Goal: Task Accomplishment & Management: Manage account settings

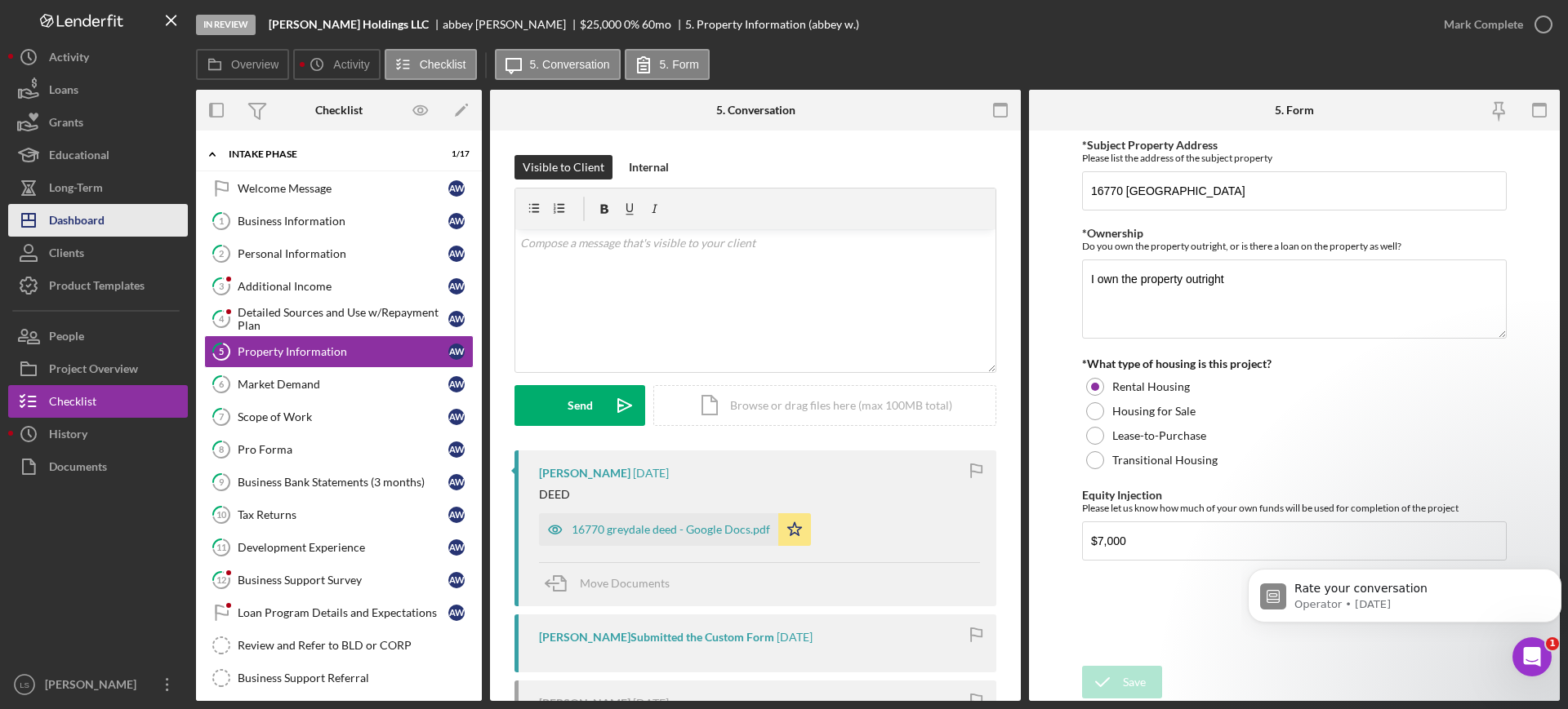
click at [122, 221] on button "Icon/Dashboard Dashboard" at bounding box center [97, 220] width 180 height 32
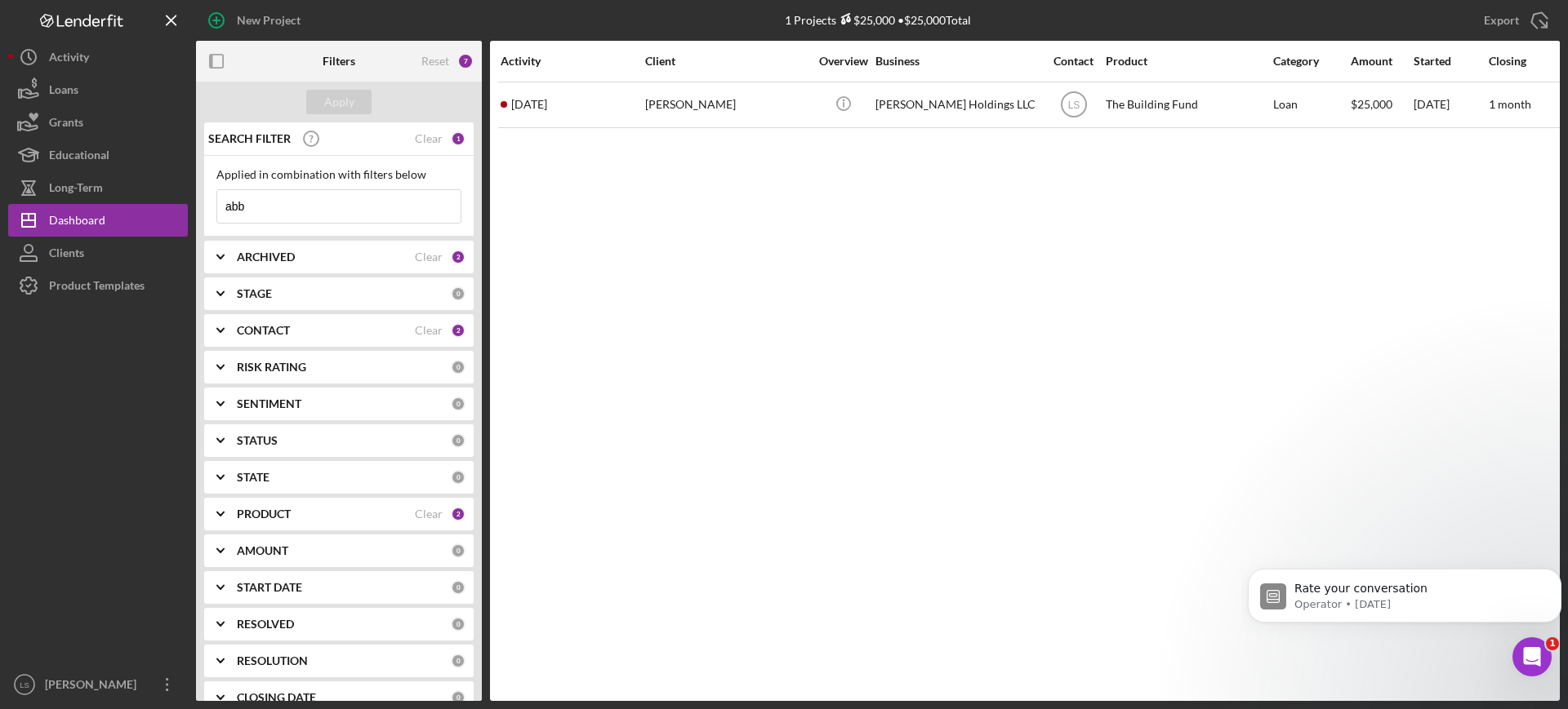
click at [326, 203] on input "abb" at bounding box center [339, 206] width 244 height 32
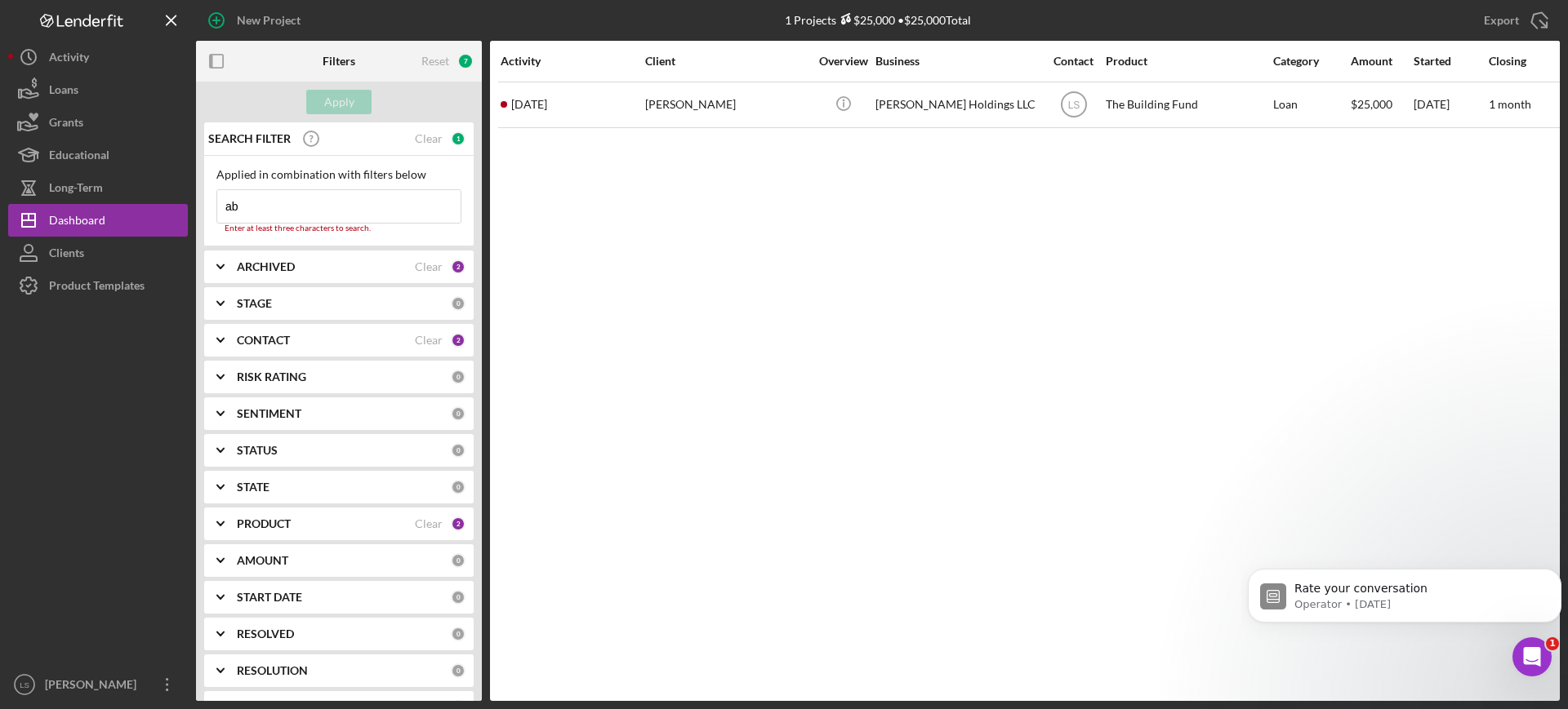
type input "a"
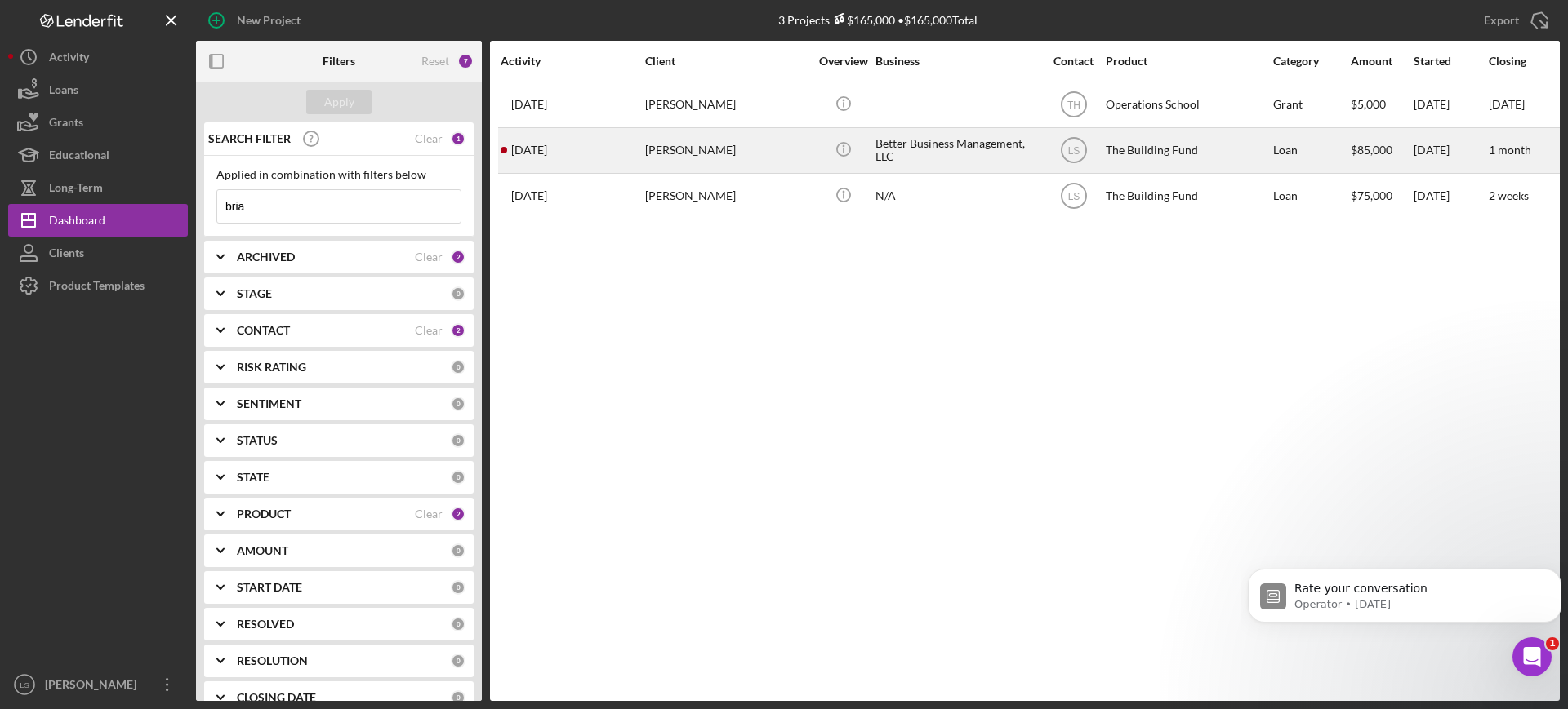
type input "bria"
click at [731, 152] on div "[PERSON_NAME]" at bounding box center [727, 150] width 163 height 43
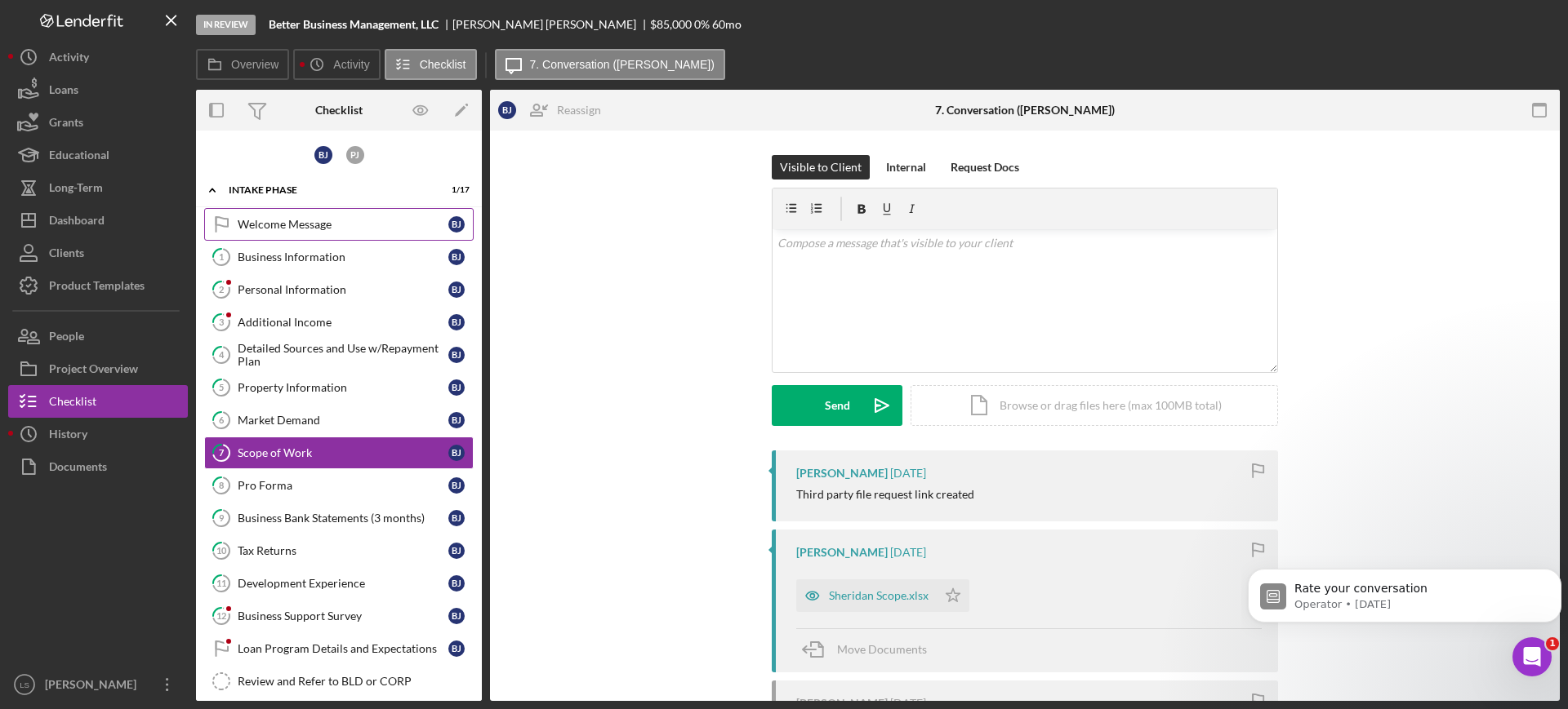
scroll to position [36, 0]
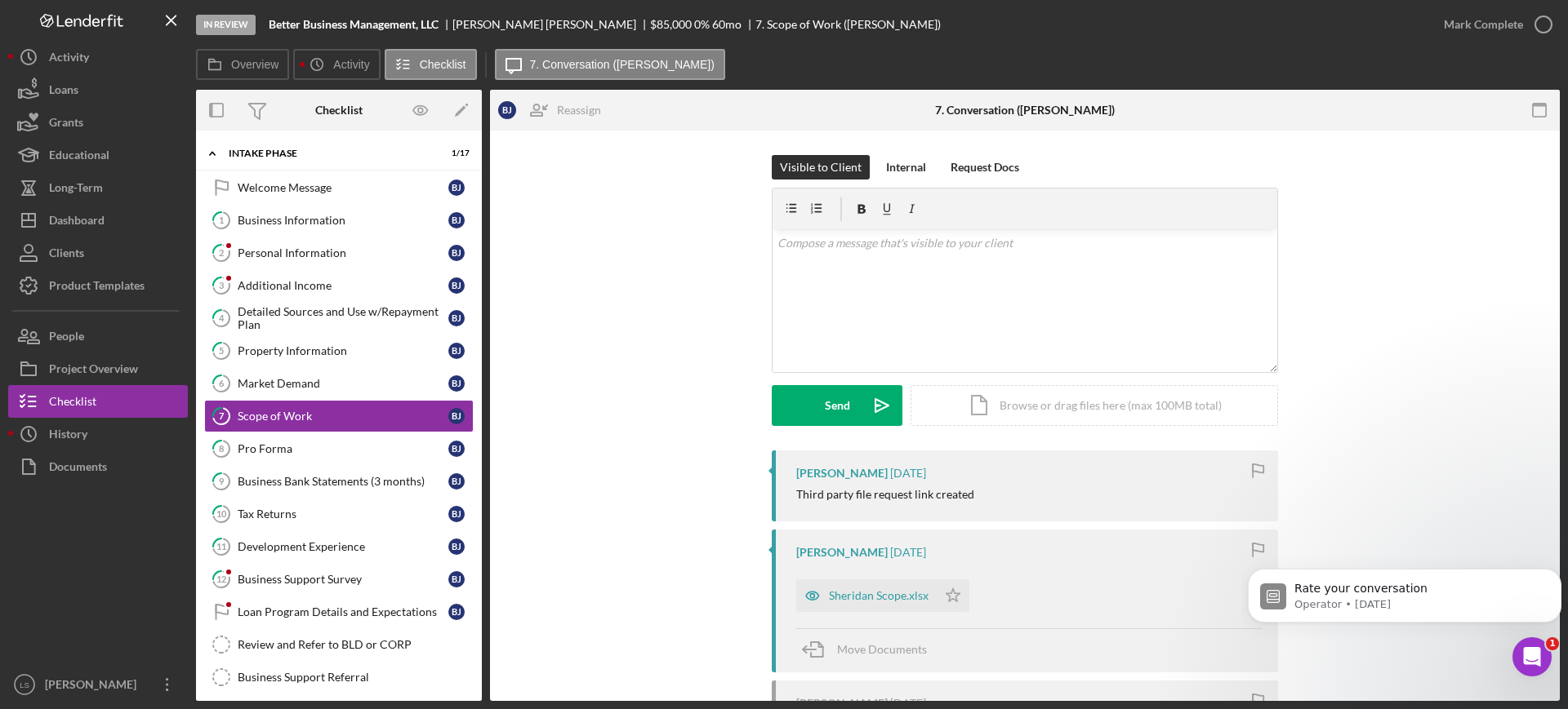
drag, startPoint x: 301, startPoint y: 215, endPoint x: 1057, endPoint y: 195, distance: 756.3
click at [302, 215] on div "Business Information" at bounding box center [343, 220] width 210 height 13
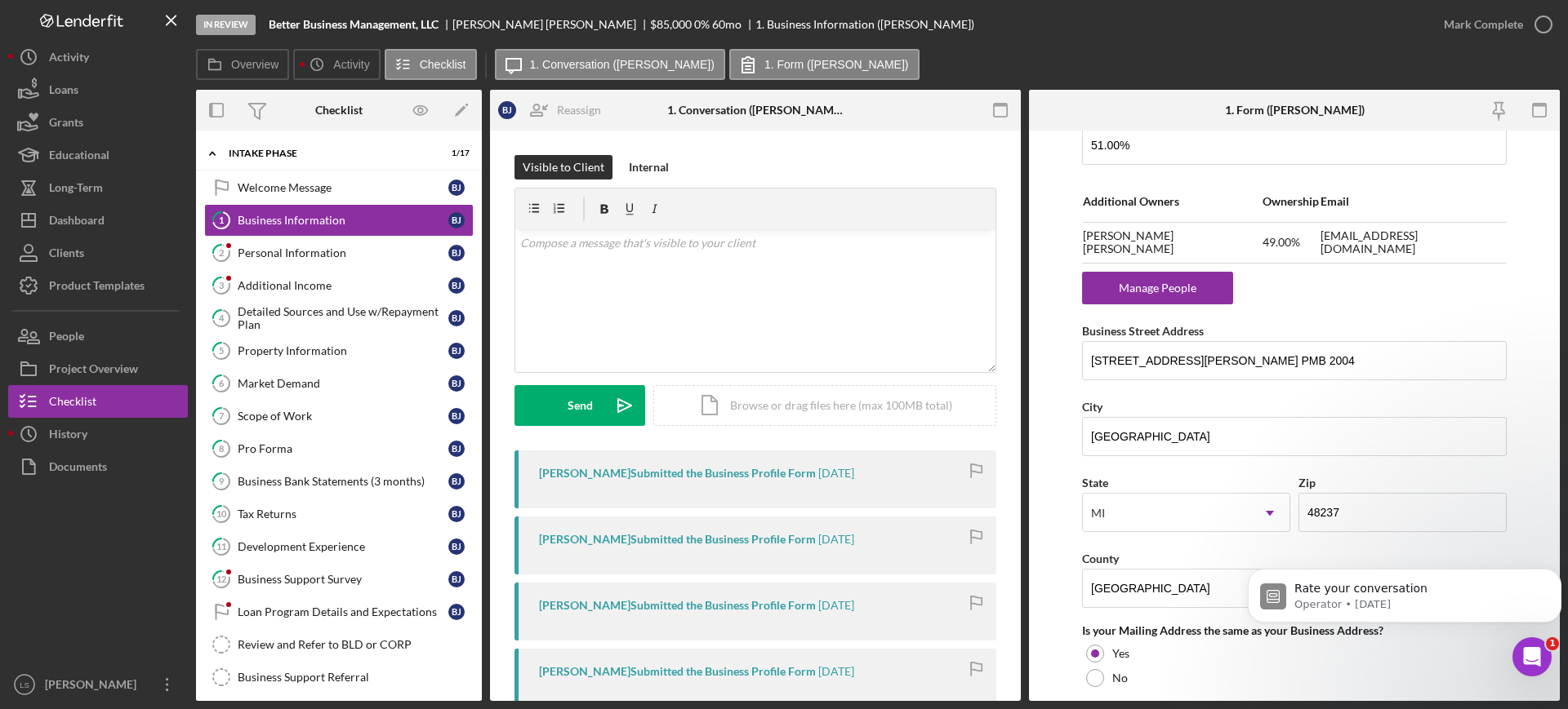
scroll to position [1020, 0]
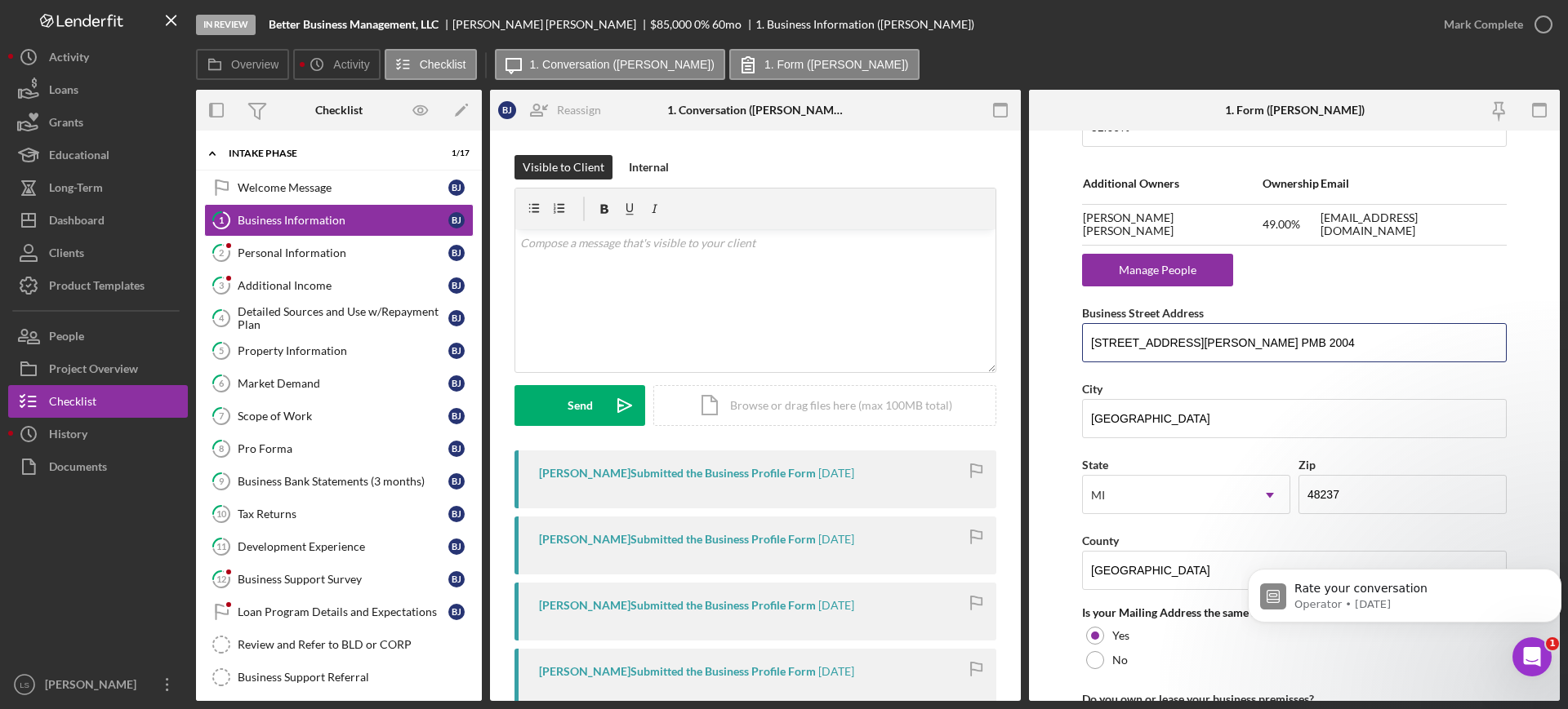
drag, startPoint x: 1318, startPoint y: 342, endPoint x: 1032, endPoint y: 346, distance: 286.0
click at [1015, 346] on div "Overview Internal Workflow Stage In Review Icon/Dropdown Arrow Archive (can una…" at bounding box center [877, 395] width 1364 height 611
click at [322, 395] on link "6 Market Demand [PERSON_NAME]" at bounding box center [339, 383] width 269 height 32
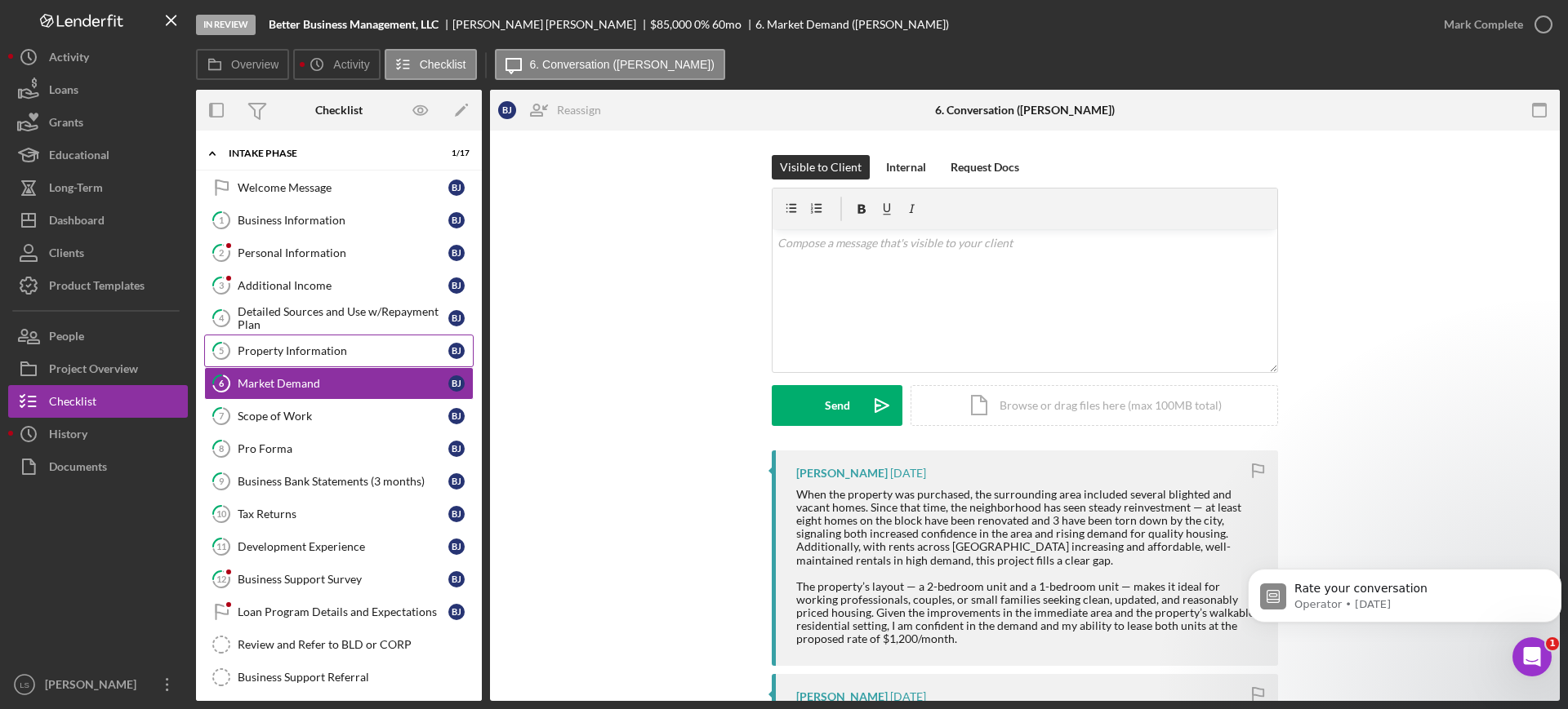
click at [346, 340] on link "5 Property Information [PERSON_NAME]" at bounding box center [339, 351] width 269 height 32
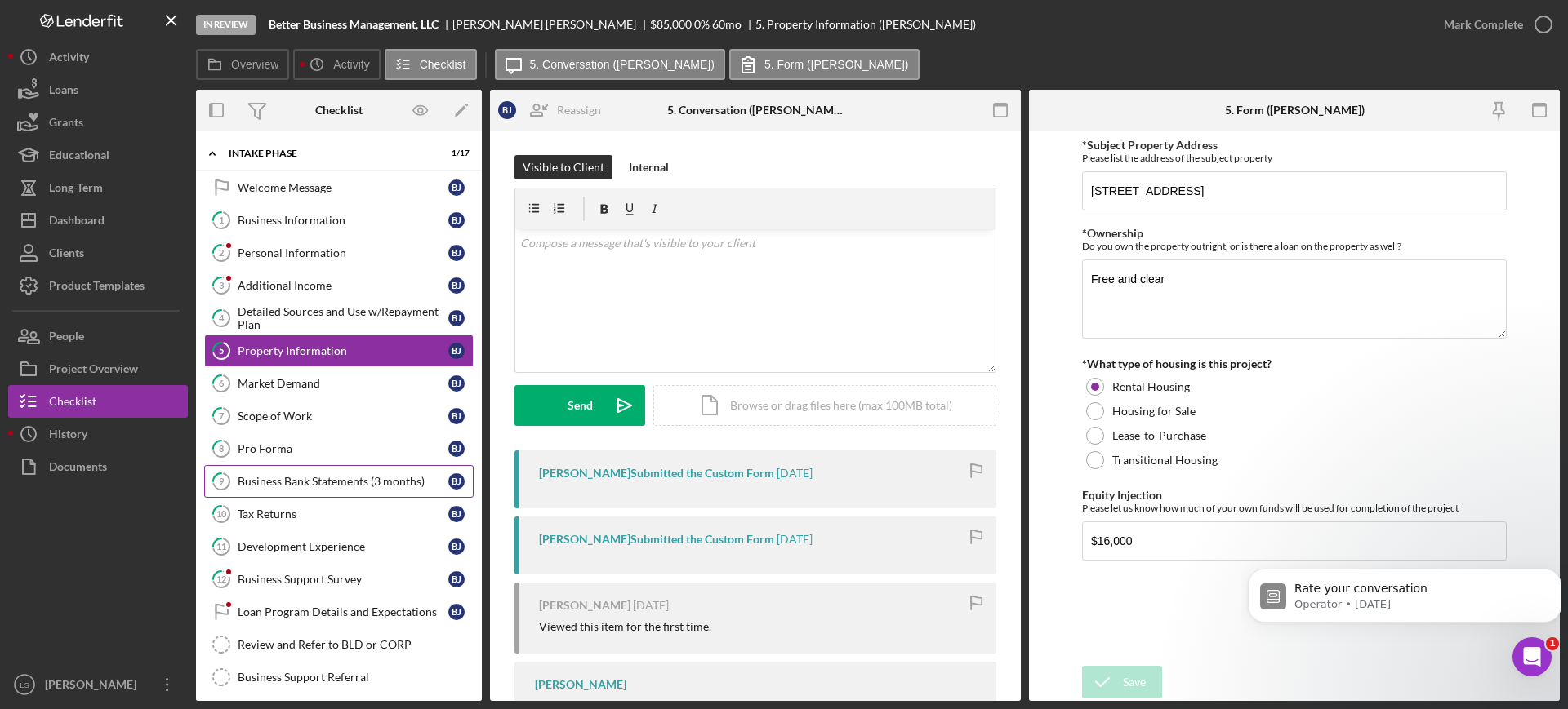
click at [326, 491] on link "9 Business Bank Statements (3 months) [PERSON_NAME]" at bounding box center [339, 481] width 269 height 32
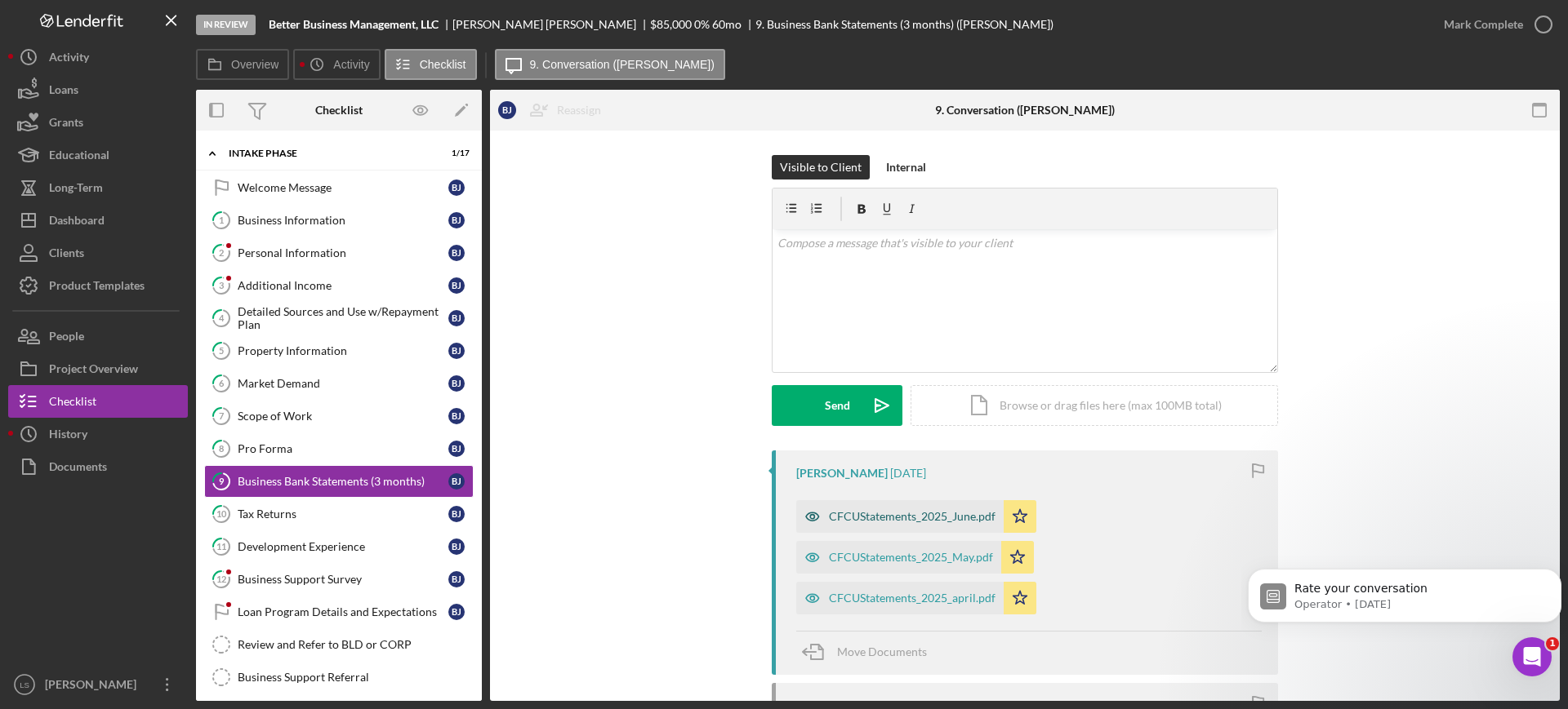
click at [887, 517] on div "CFCUStatements_2025_June.pdf" at bounding box center [913, 516] width 167 height 13
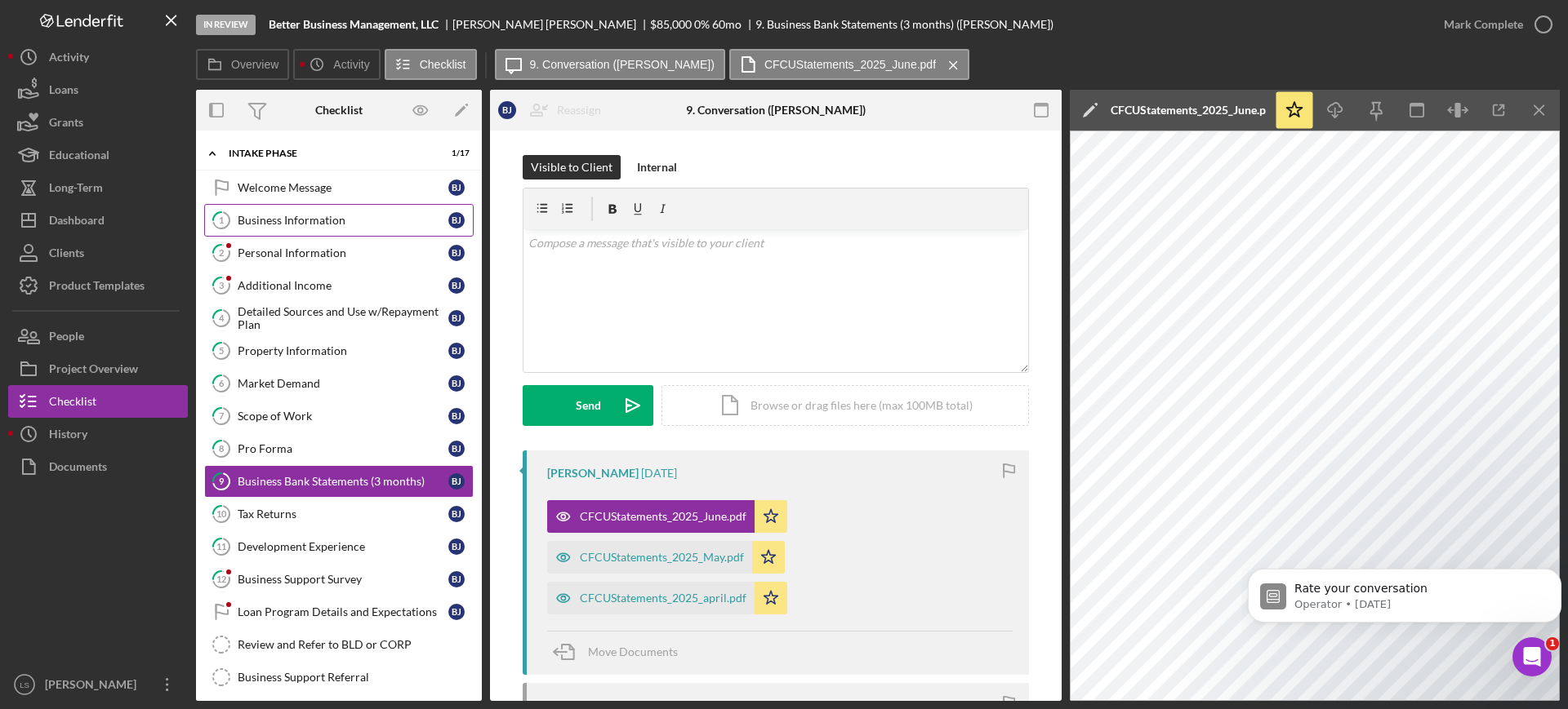
click at [288, 215] on div "Business Information" at bounding box center [343, 220] width 210 height 13
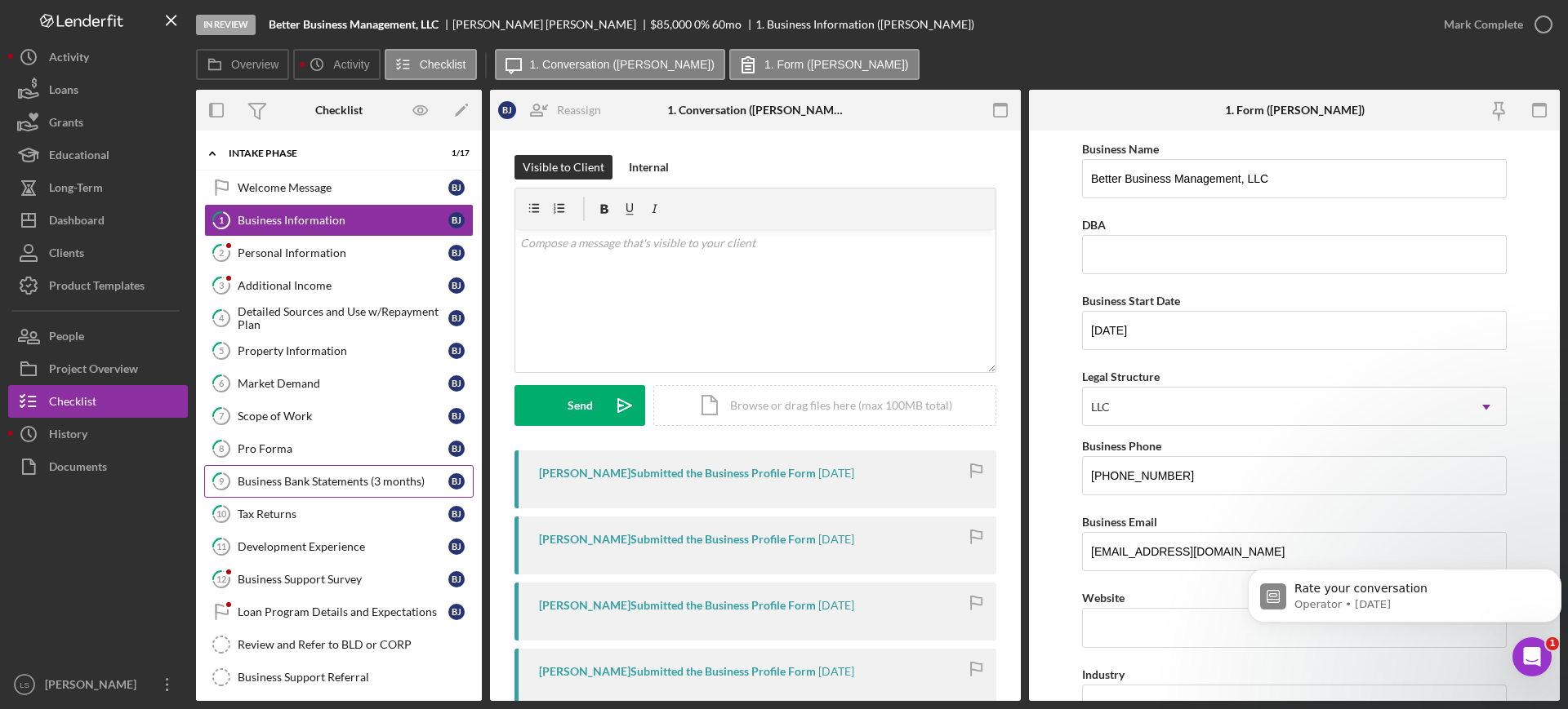
click at [361, 479] on div "Business Bank Statements (3 months)" at bounding box center [343, 481] width 210 height 13
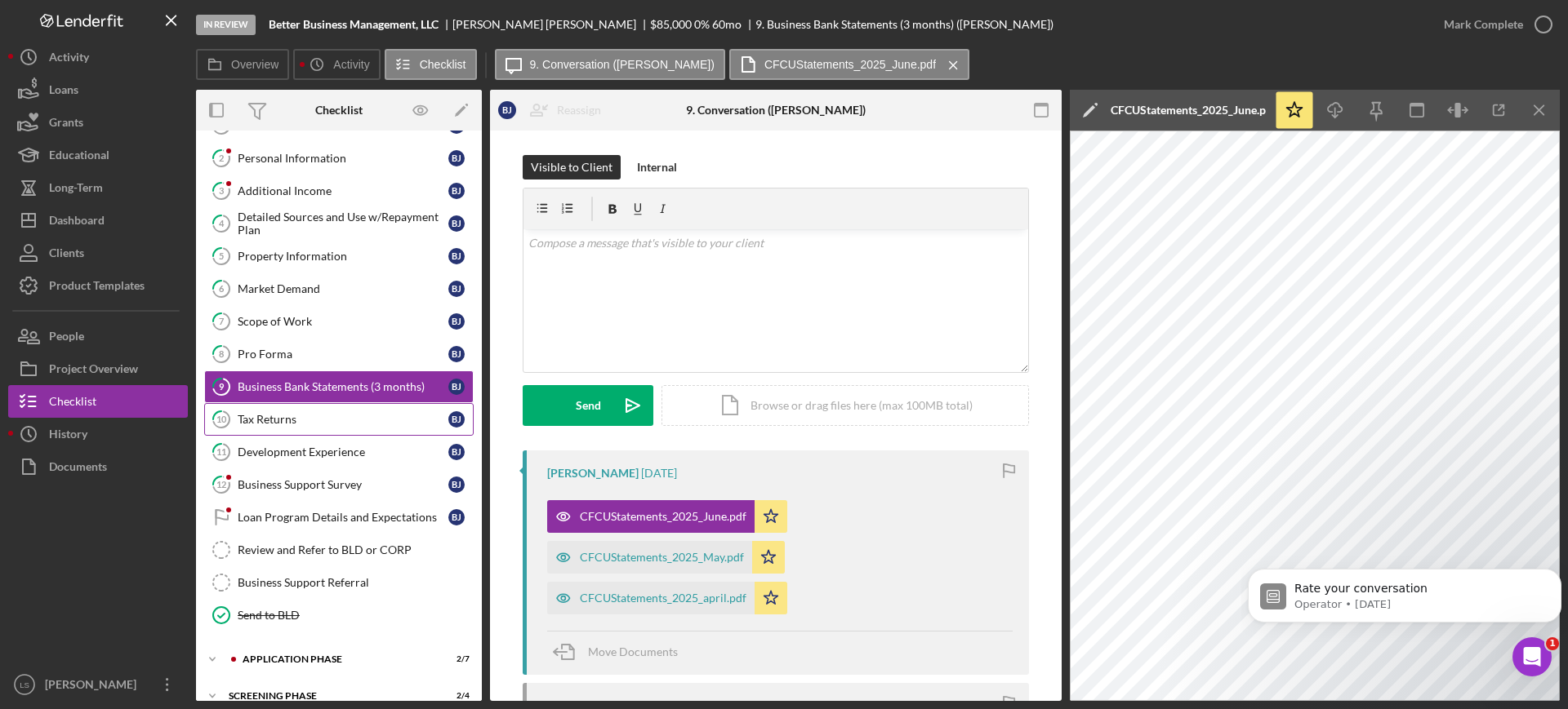
scroll to position [189, 0]
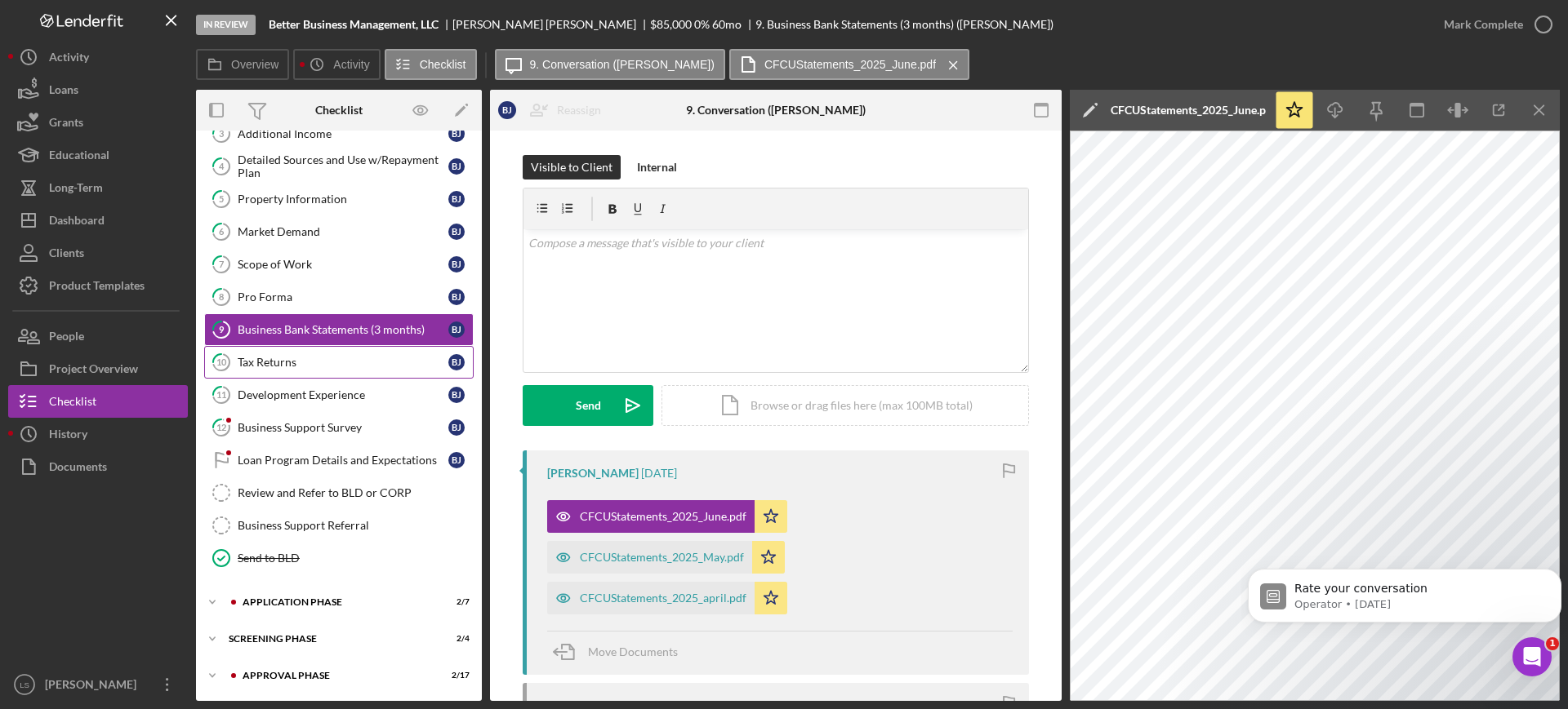
click at [352, 372] on link "10 Tax Returns [PERSON_NAME]" at bounding box center [339, 361] width 269 height 32
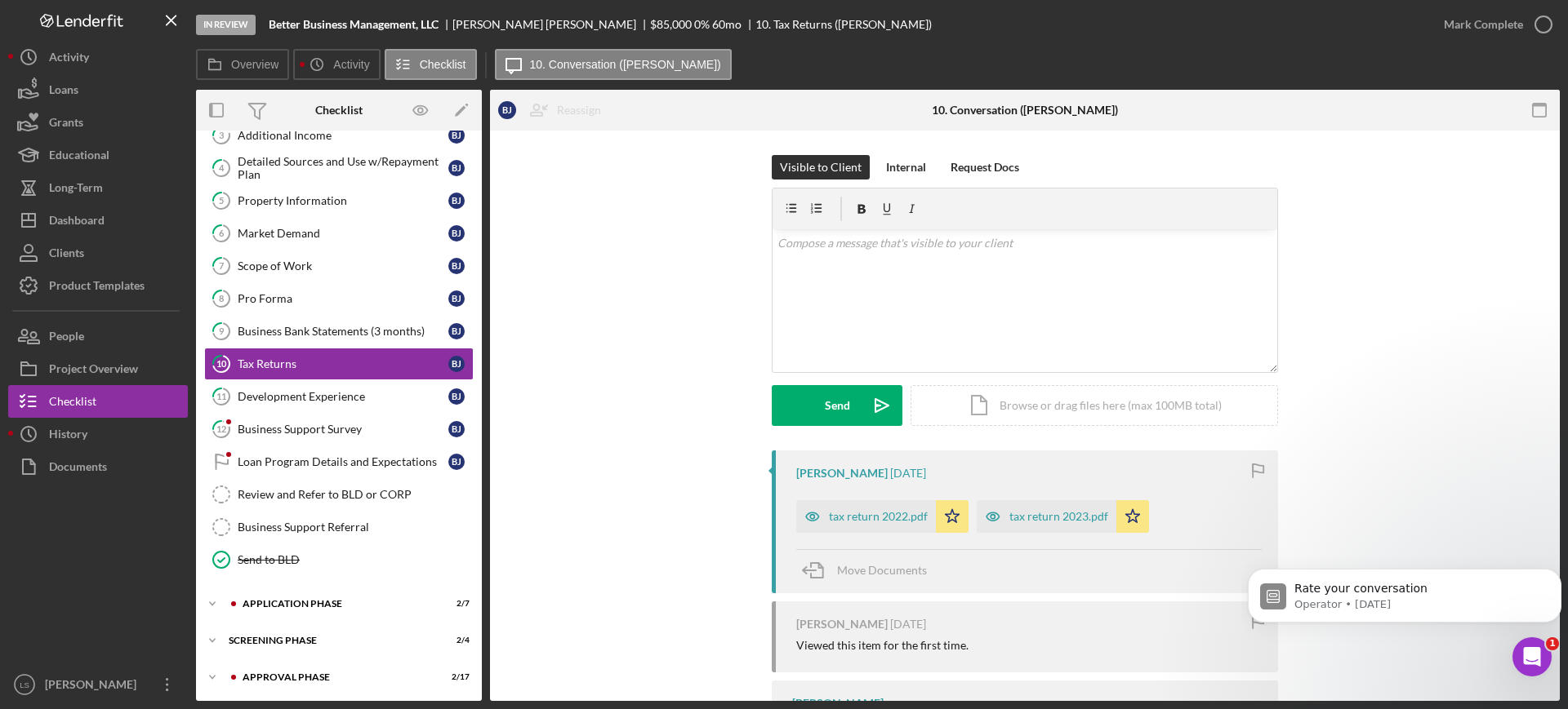
scroll to position [189, 0]
click at [868, 519] on div "tax return 2022.pdf" at bounding box center [878, 516] width 99 height 13
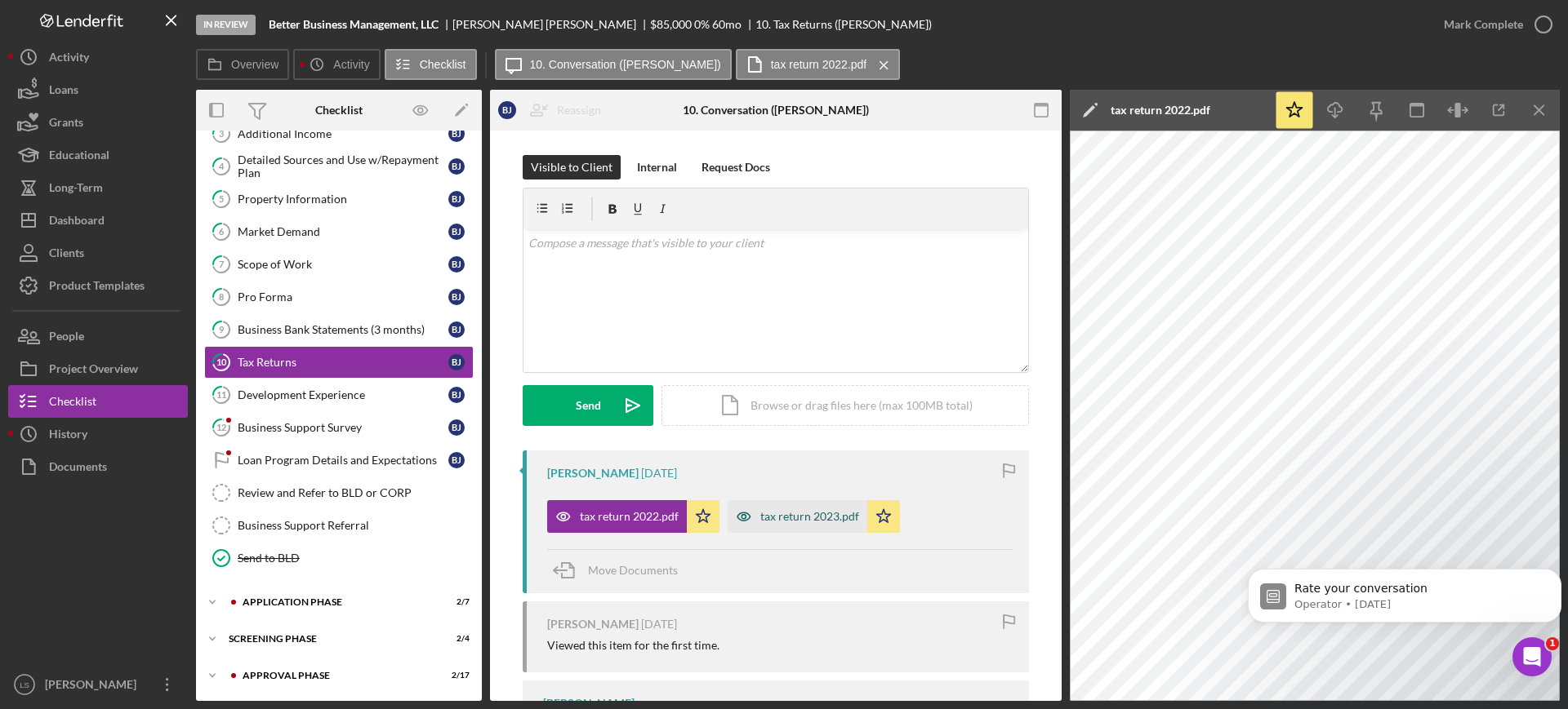
click at [782, 518] on div "tax return 2023.pdf" at bounding box center [810, 516] width 99 height 13
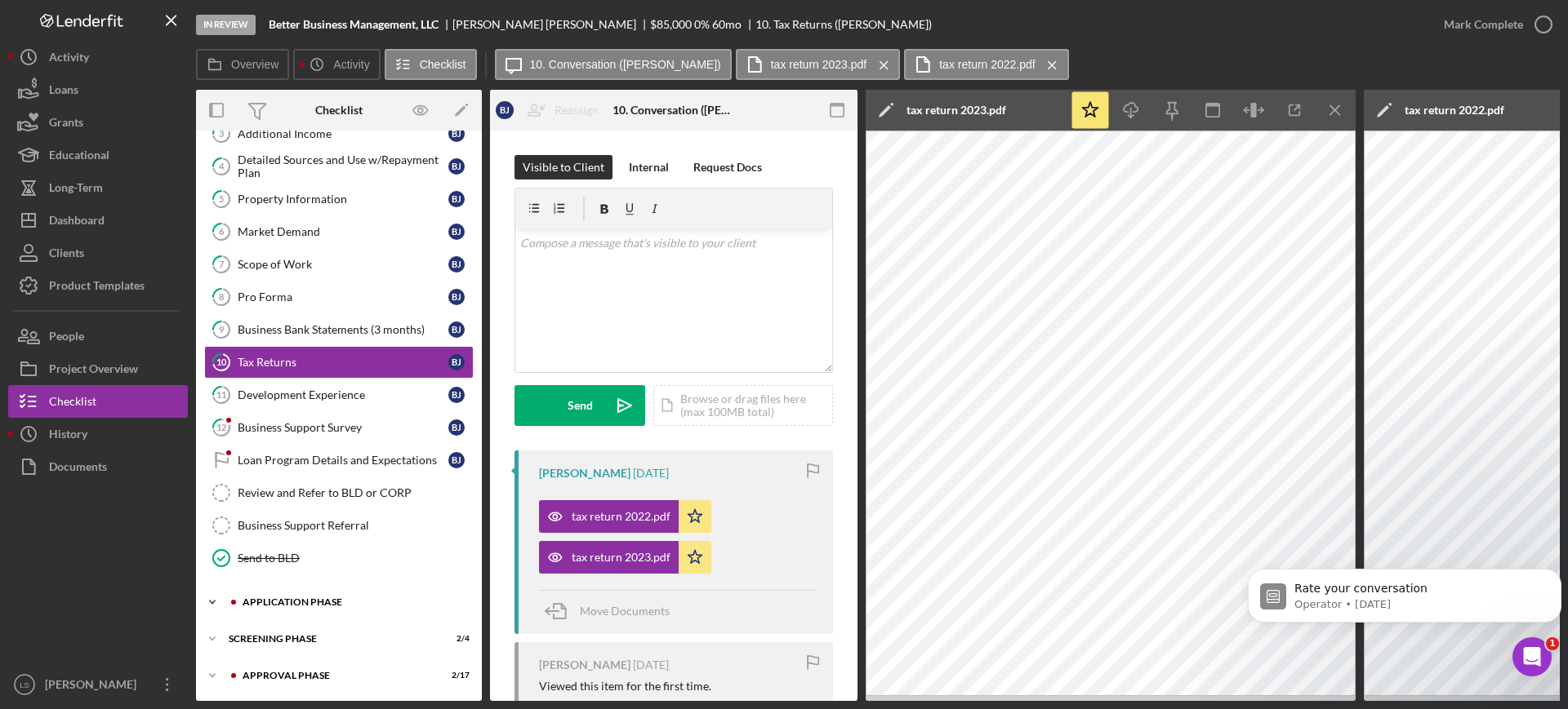
click at [275, 597] on div "Application Phase" at bounding box center [352, 602] width 219 height 10
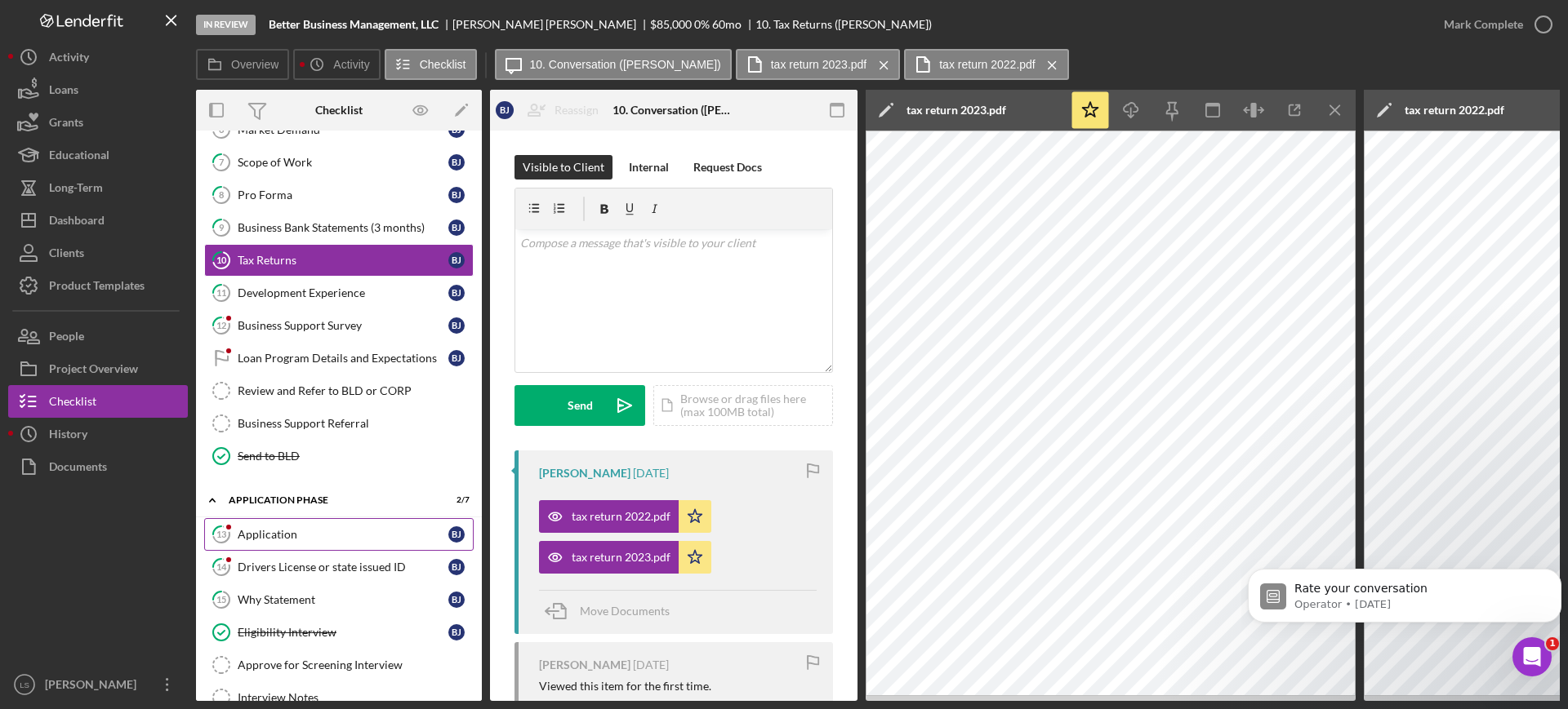
click at [301, 541] on link "13 Application [PERSON_NAME]" at bounding box center [339, 534] width 269 height 32
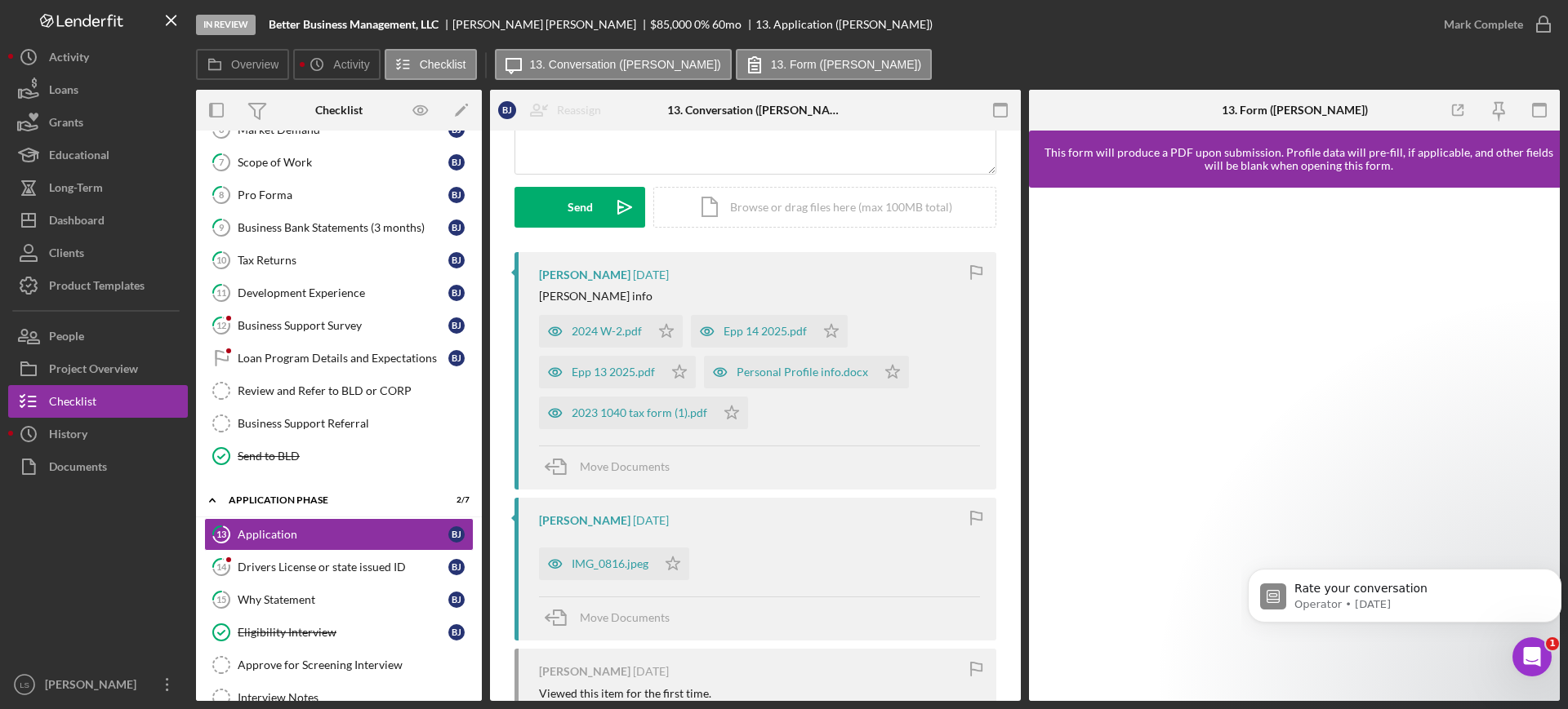
scroll to position [306, 0]
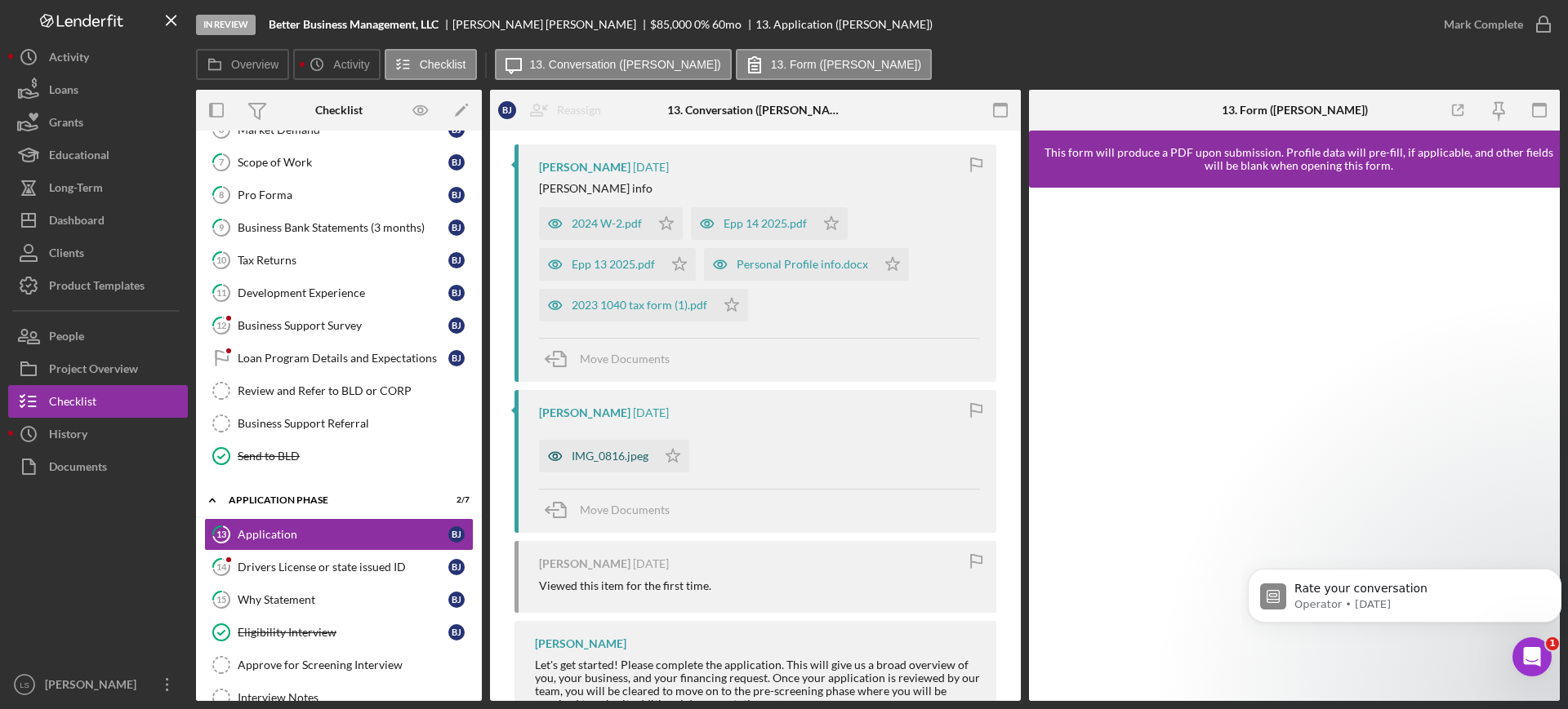
click at [606, 464] on div "IMG_0816.jpeg" at bounding box center [598, 456] width 118 height 32
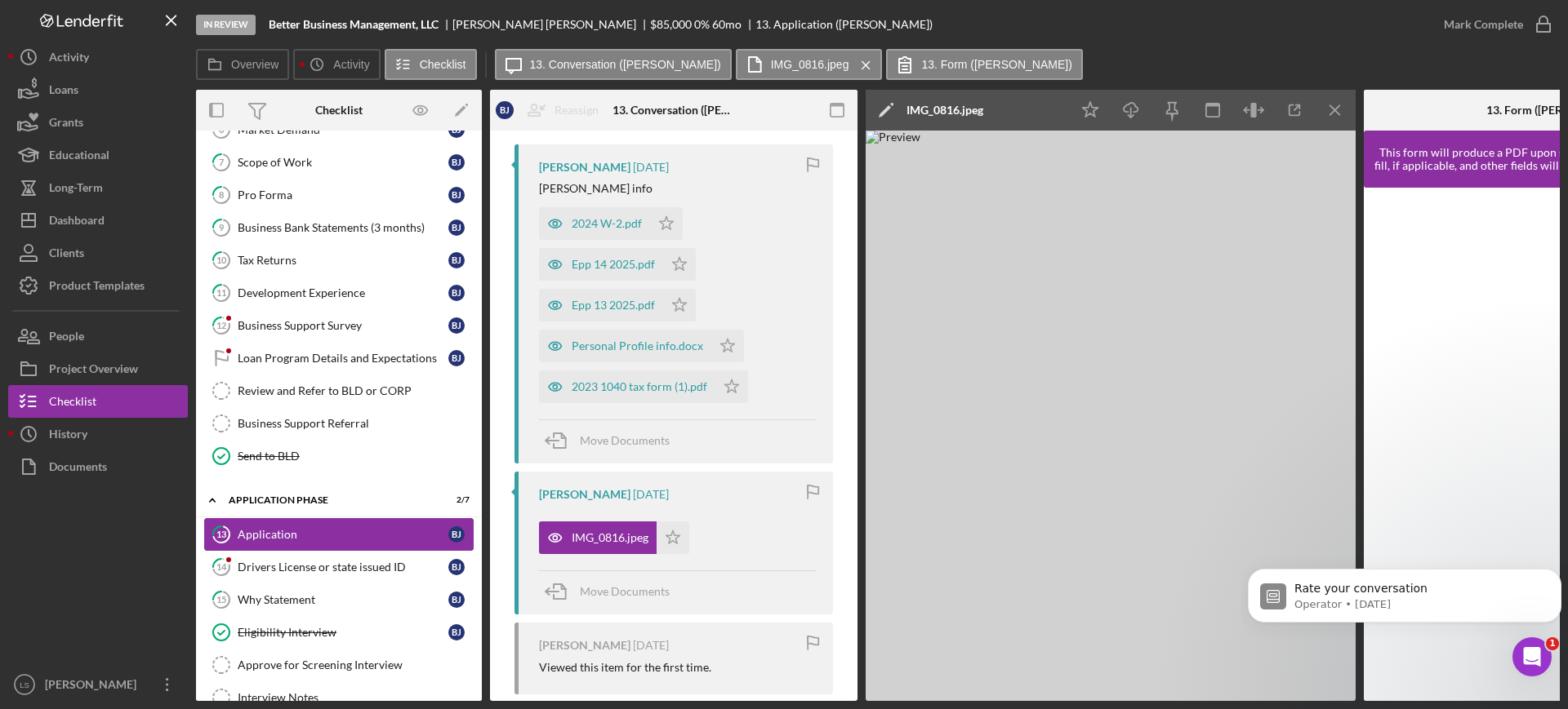
drag, startPoint x: 262, startPoint y: 607, endPoint x: 299, endPoint y: 536, distance: 80.1
click at [262, 607] on link "15 Why Statement [PERSON_NAME]" at bounding box center [339, 599] width 269 height 32
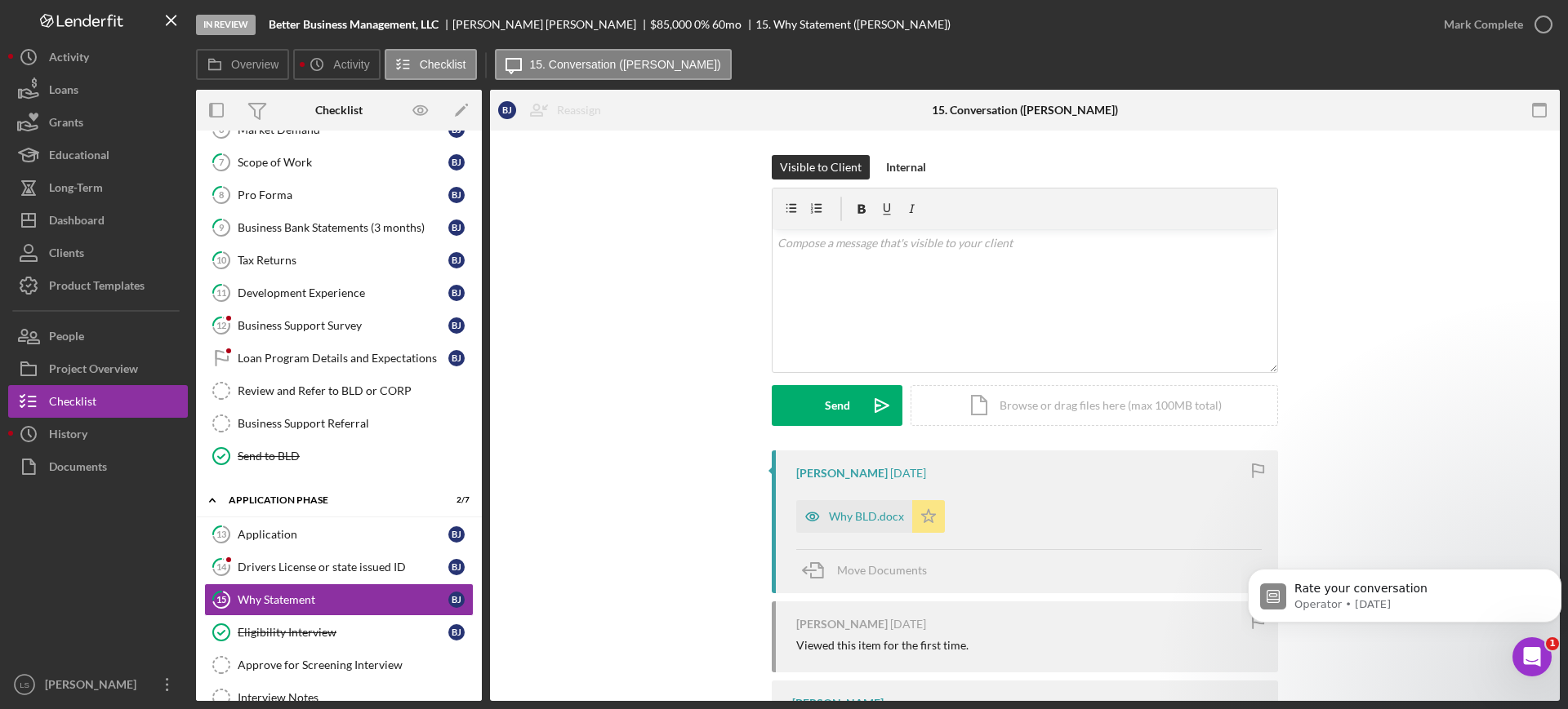
click at [844, 512] on div "Why BLD.docx" at bounding box center [867, 516] width 75 height 13
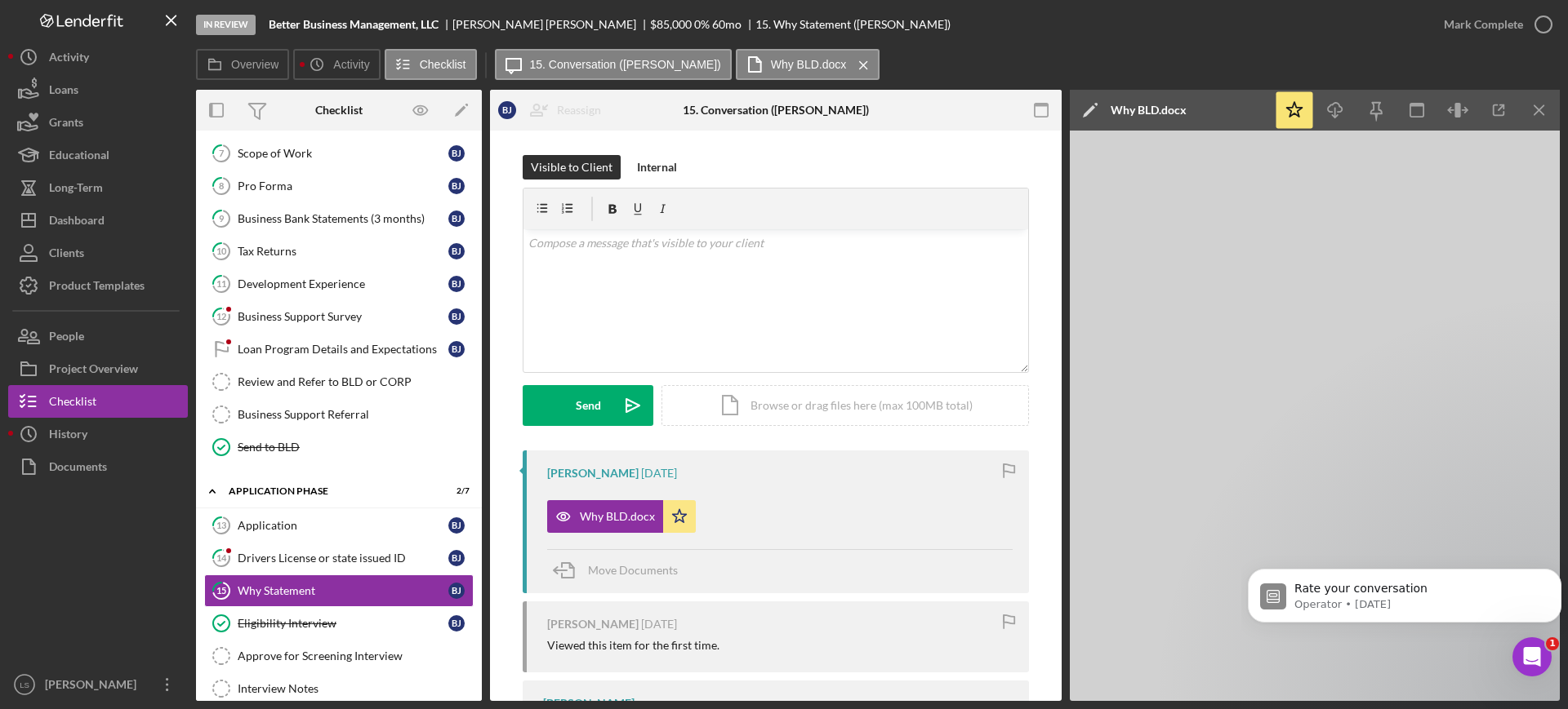
scroll to position [426, 0]
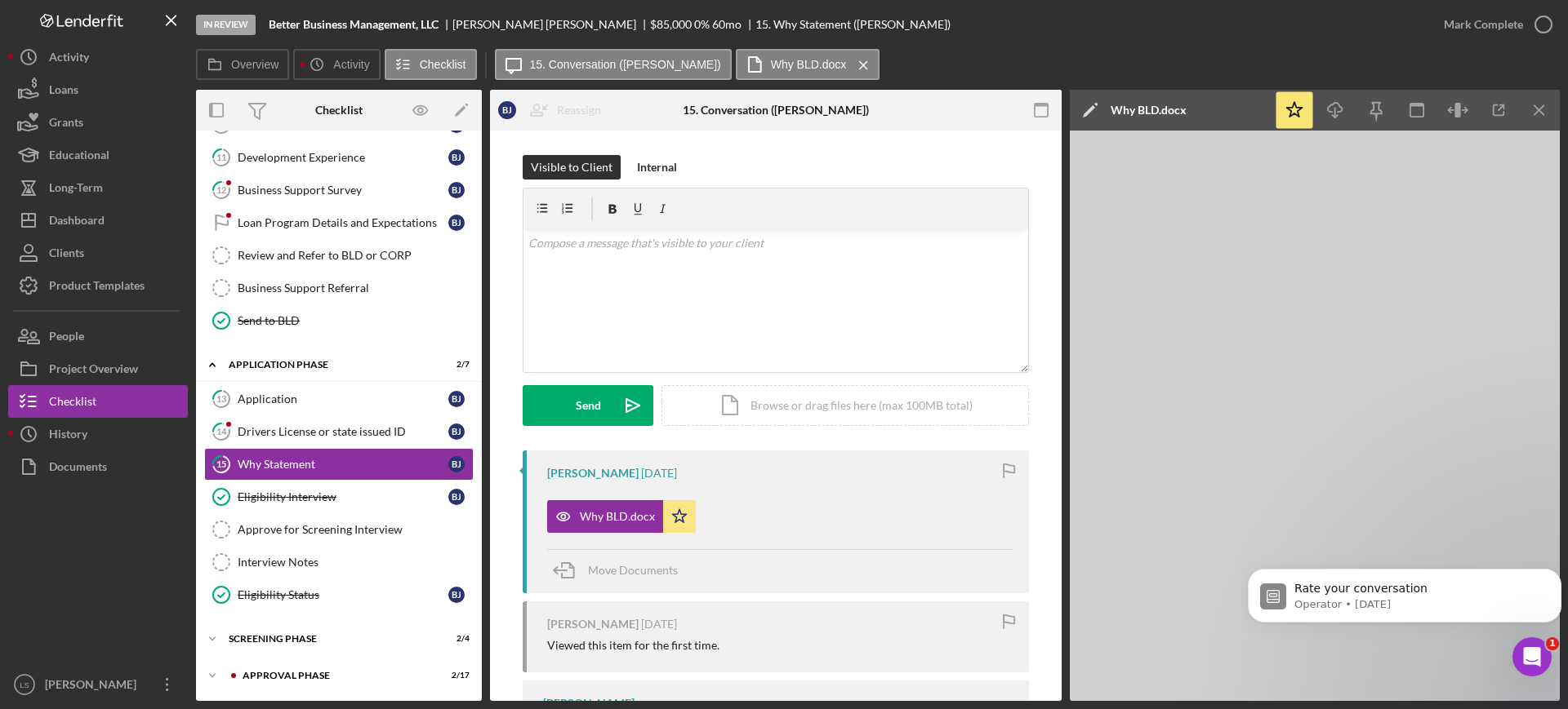
click at [341, 622] on div "B J P J Icon/Expander Intake Phase 1 / 17 Welcome Message Welcome Message [PERS…" at bounding box center [338, 202] width 286 height 980
click at [321, 630] on div "Icon/Expander Screening Phase 2 / 4" at bounding box center [338, 638] width 286 height 32
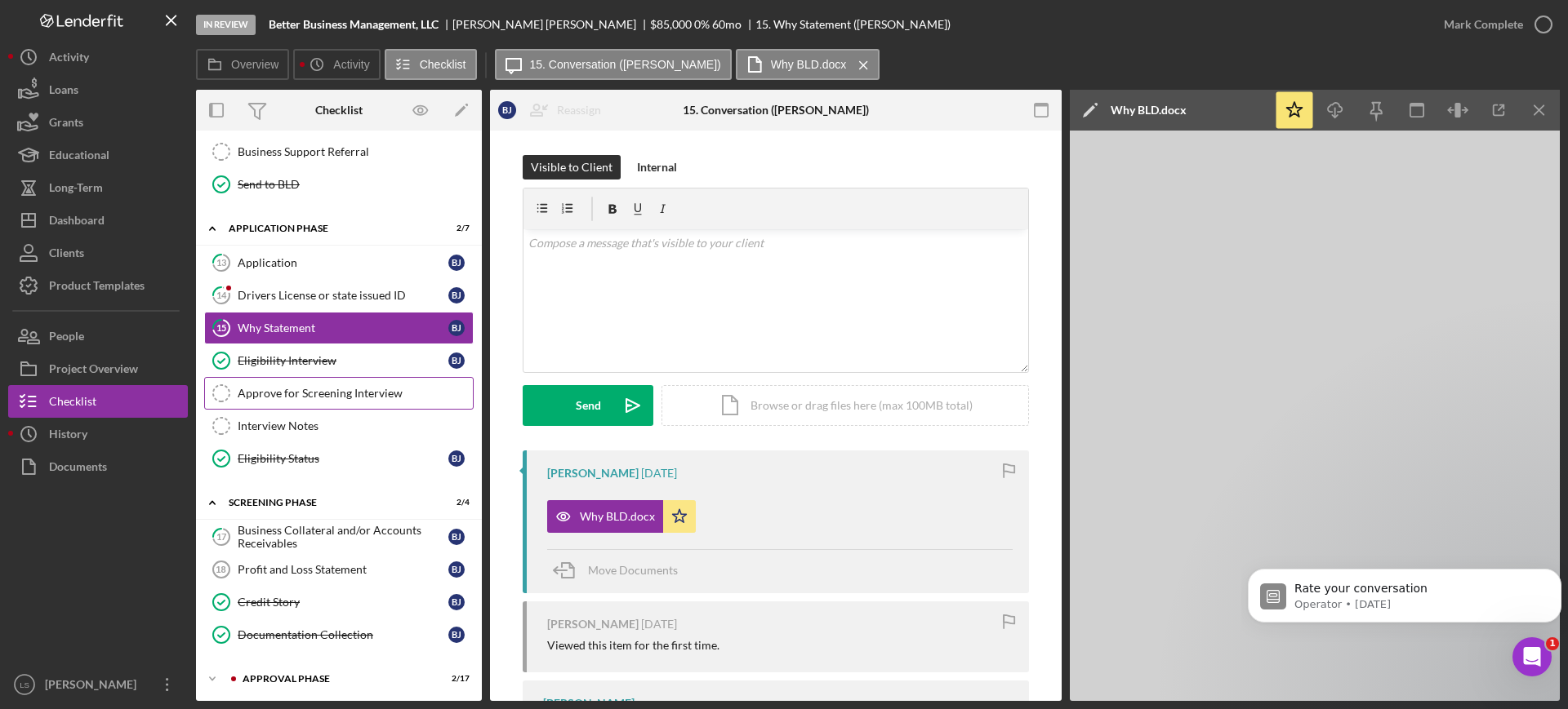
scroll to position [566, 0]
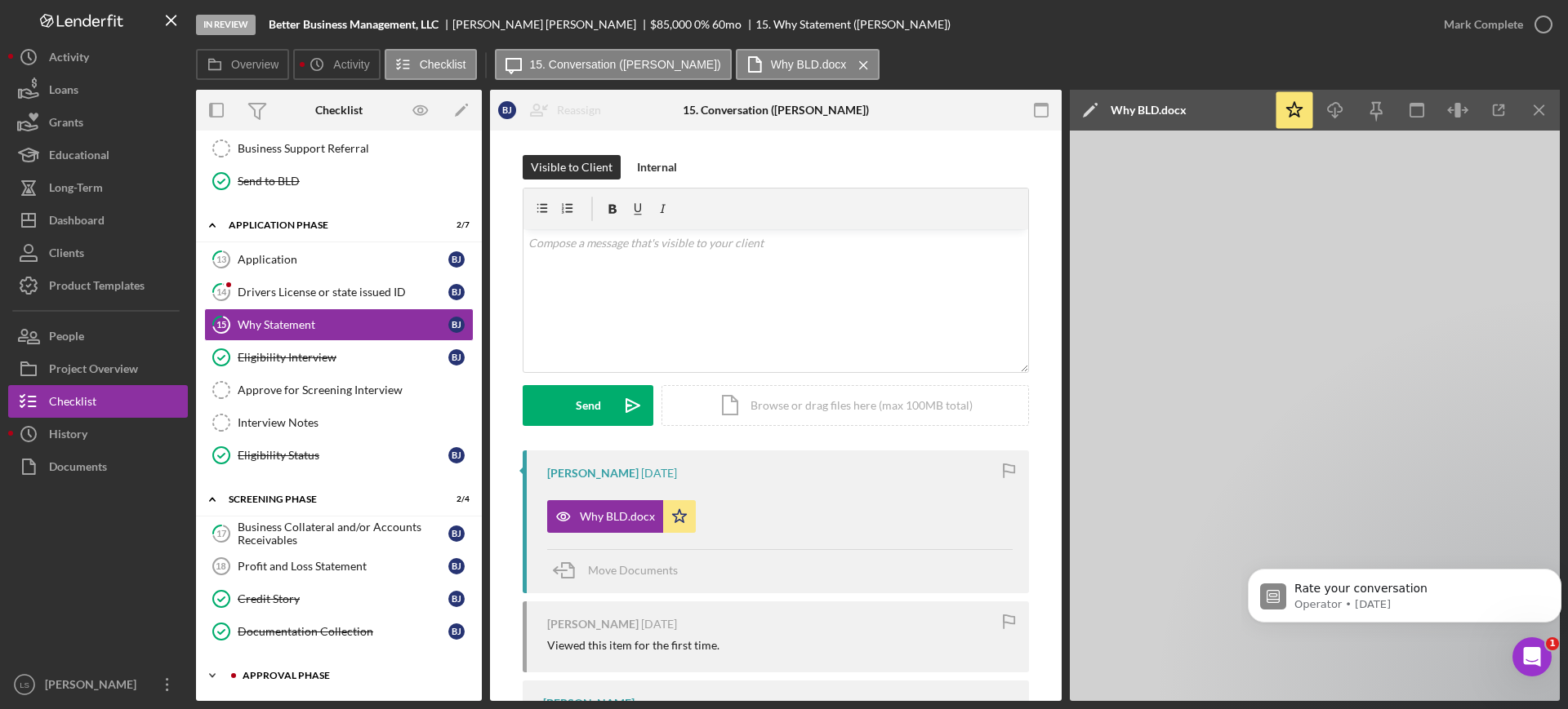
click at [361, 674] on div "Approval Phase" at bounding box center [352, 676] width 219 height 10
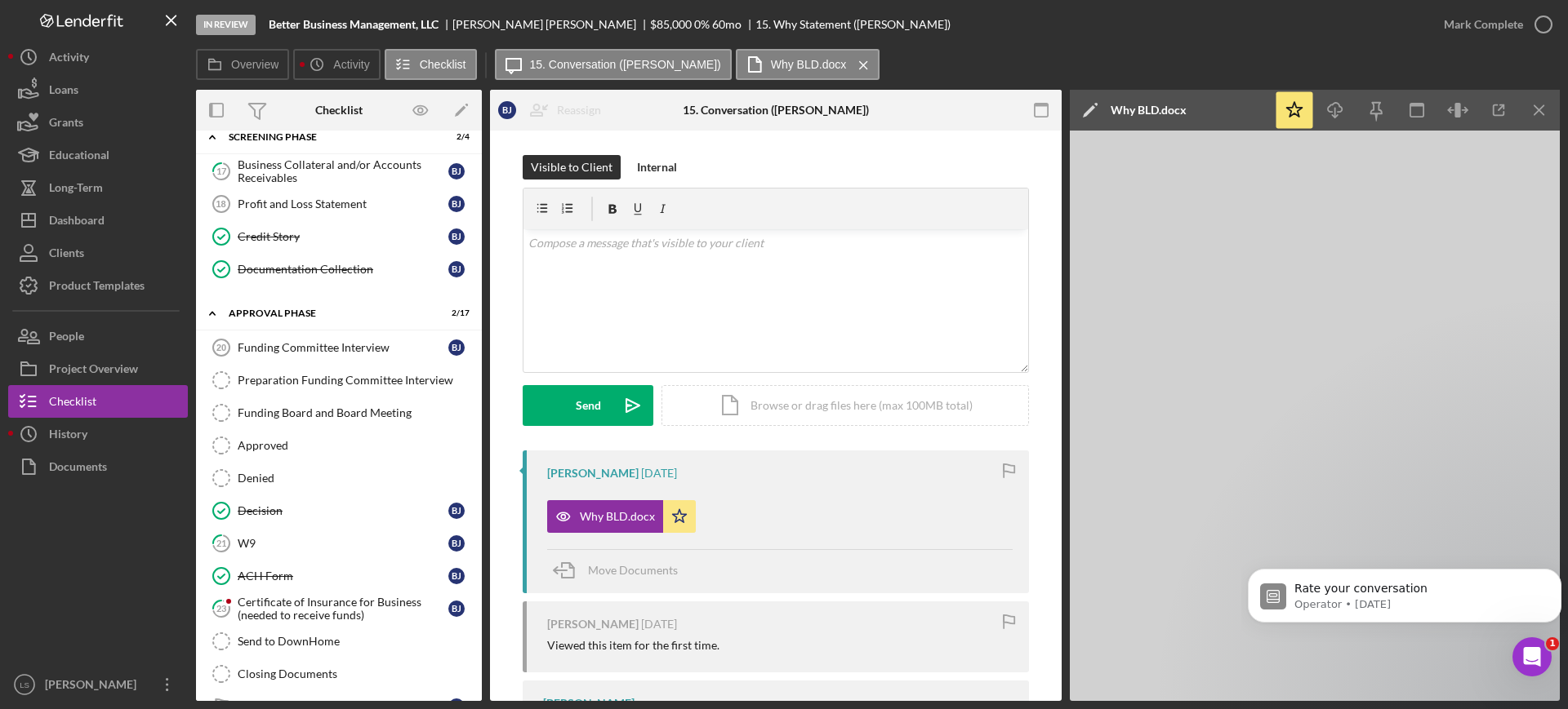
scroll to position [973, 0]
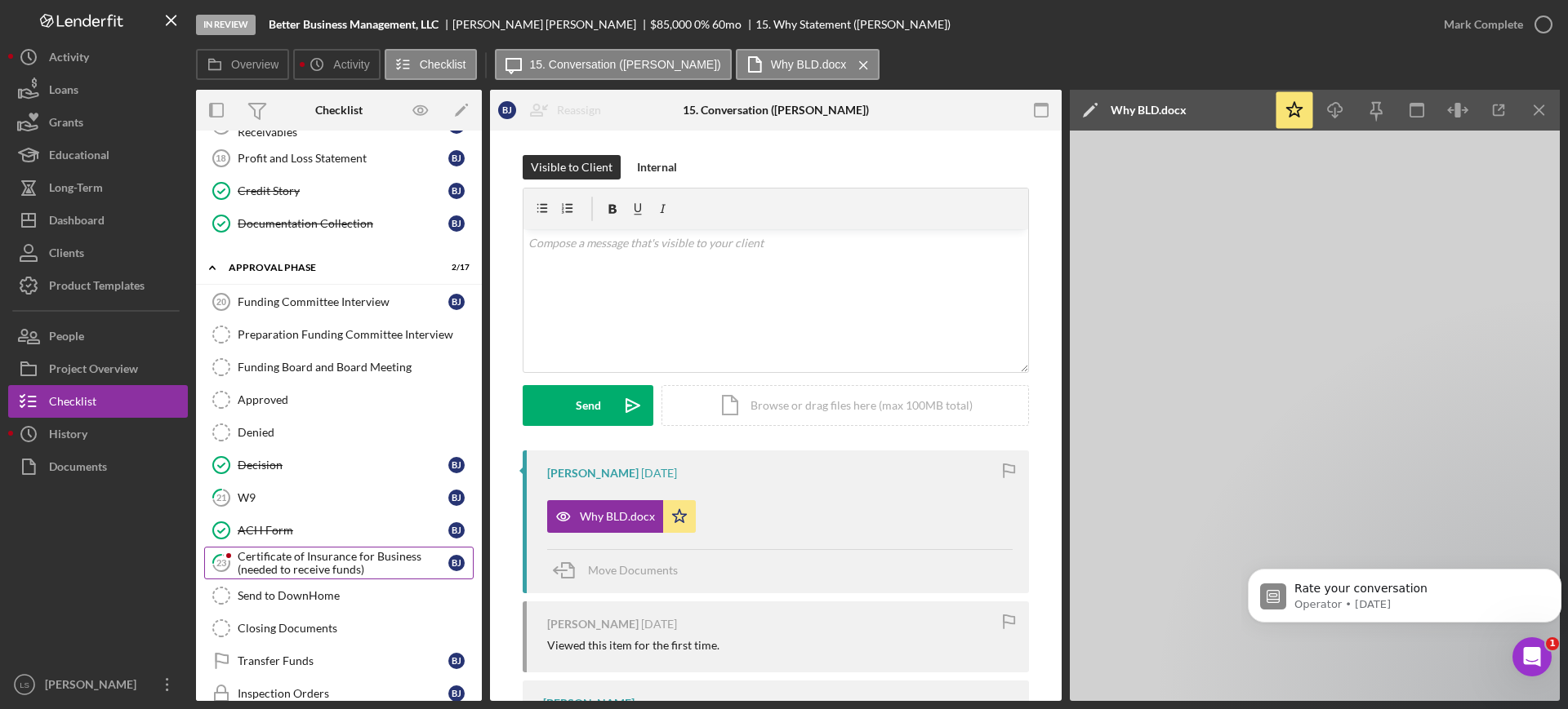
click at [342, 561] on div "Certificate of Insurance for Business (needed to receive funds)" at bounding box center [343, 563] width 210 height 27
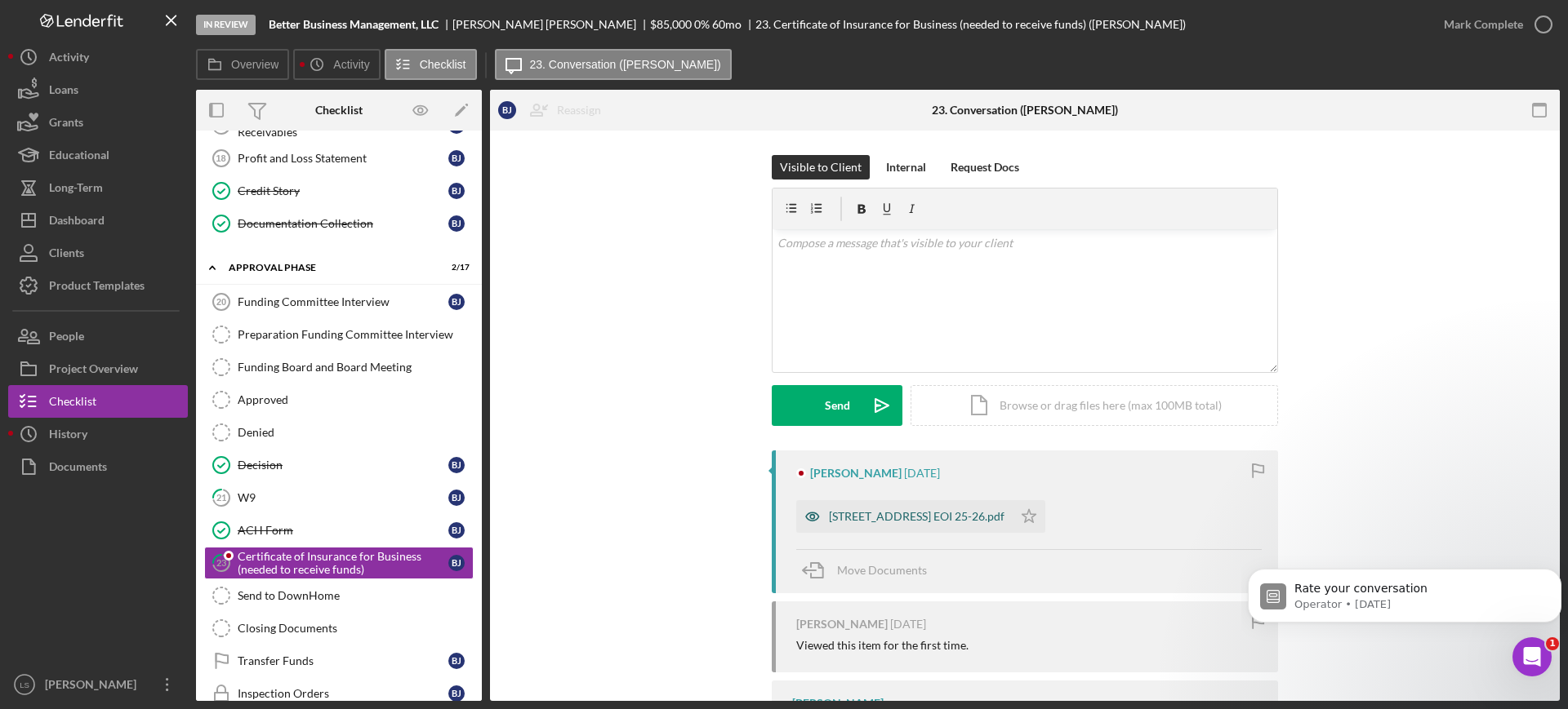
click at [925, 515] on div "[STREET_ADDRESS] EOI 25-26.pdf" at bounding box center [917, 516] width 176 height 13
